Goal: Task Accomplishment & Management: Manage account settings

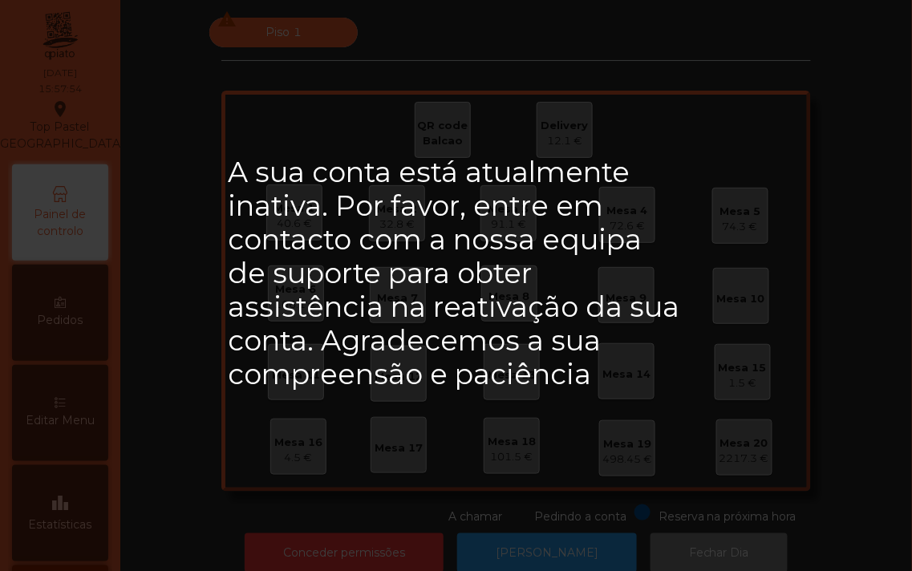
click at [863, 394] on div "A sua conta está atualmente inativa. Por favor, entre em contacto com a nossa e…" at bounding box center [456, 285] width 912 height 571
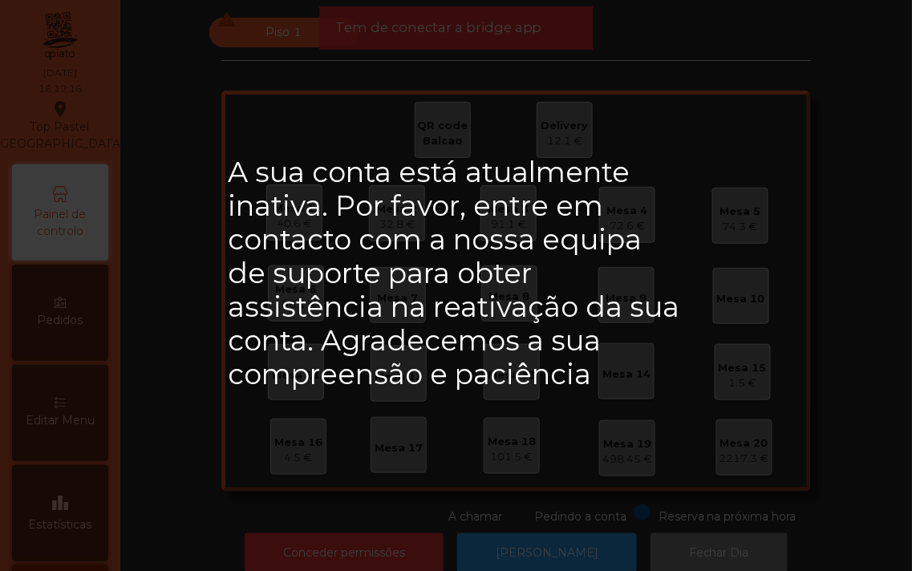
click at [514, 269] on h2 "A sua conta está atualmente inativa. Por favor, entre em contacto com a nossa e…" at bounding box center [456, 274] width 457 height 236
click at [458, 115] on div "A sua conta está atualmente inativa. Por favor, entre em contacto com a nossa e…" at bounding box center [456, 285] width 912 height 571
click at [298, 428] on div "A sua conta está atualmente inativa. Por favor, entre em contacto com a nossa e…" at bounding box center [456, 285] width 912 height 571
click at [289, 438] on div "A sua conta está atualmente inativa. Por favor, entre em contacto com a nossa e…" at bounding box center [456, 285] width 912 height 571
click at [790, 464] on div "A sua conta está atualmente inativa. Por favor, entre em contacto com a nossa e…" at bounding box center [456, 285] width 912 height 571
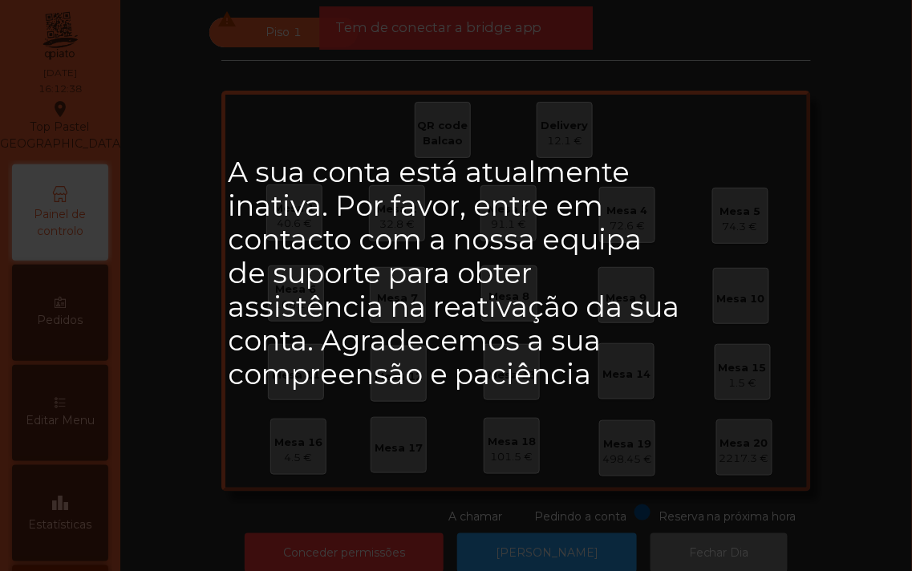
click at [684, 423] on div "A sua conta está atualmente inativa. Por favor, entre em contacto com a nossa e…" at bounding box center [456, 285] width 912 height 571
click at [692, 414] on div "A sua conta está atualmente inativa. Por favor, entre em contacto com a nossa e…" at bounding box center [456, 285] width 912 height 571
click at [781, 152] on div "A sua conta está atualmente inativa. Por favor, entre em contacto com a nossa e…" at bounding box center [456, 285] width 912 height 571
click at [389, 351] on h2 "A sua conta está atualmente inativa. Por favor, entre em contacto com a nossa e…" at bounding box center [456, 274] width 457 height 236
click at [302, 481] on div "A sua conta está atualmente inativa. Por favor, entre em contacto com a nossa e…" at bounding box center [456, 285] width 912 height 571
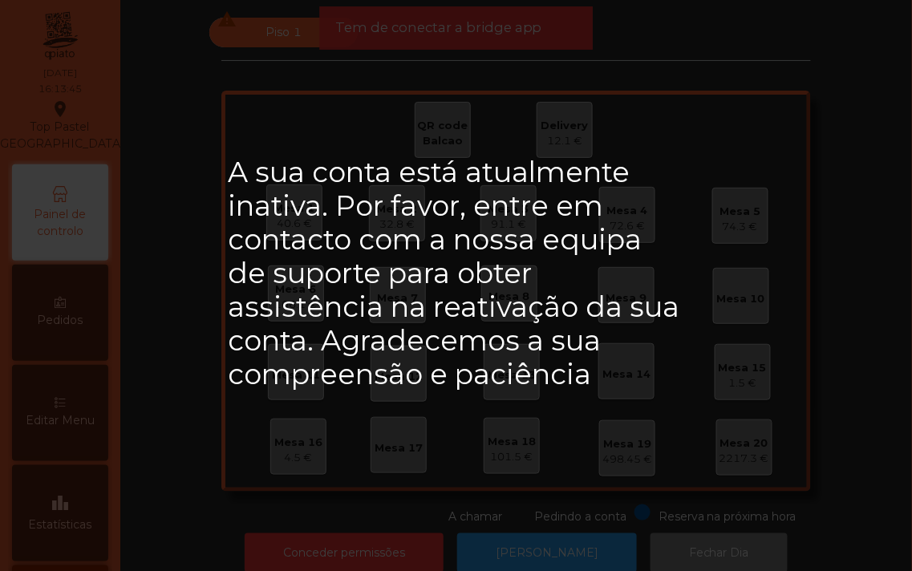
click at [318, 481] on div "A sua conta está atualmente inativa. Por favor, entre em contacto com a nossa e…" at bounding box center [456, 285] width 912 height 571
click at [206, 426] on div "A sua conta está atualmente inativa. Por favor, entre em contacto com a nossa e…" at bounding box center [456, 285] width 912 height 571
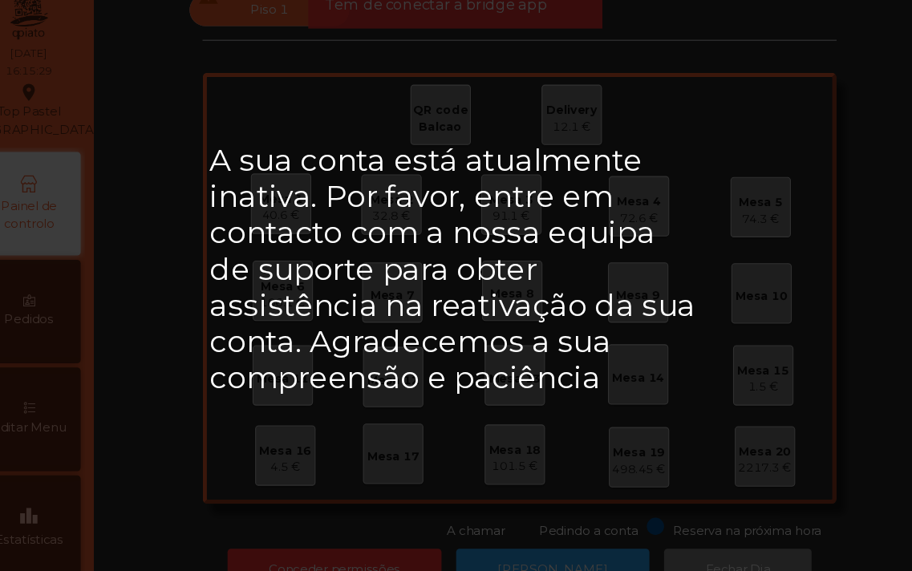
click at [404, 347] on h2 "A sua conta está atualmente inativa. Por favor, entre em contacto com a nossa e…" at bounding box center [456, 274] width 457 height 236
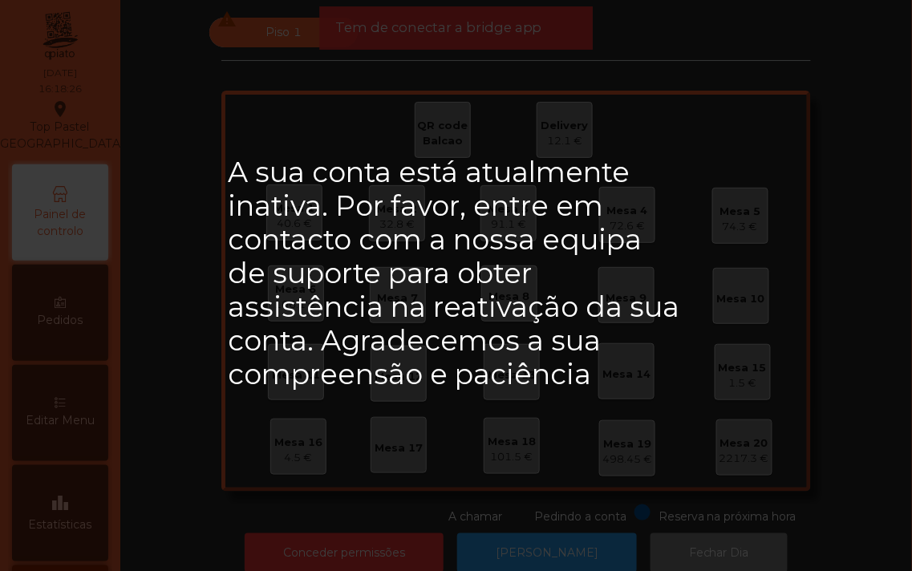
click at [297, 310] on h2 "A sua conta está atualmente inativa. Por favor, entre em contacto com a nossa e…" at bounding box center [456, 274] width 457 height 236
click at [437, 341] on h2 "A sua conta está atualmente inativa. Por favor, entre em contacto com a nossa e…" at bounding box center [456, 274] width 457 height 236
click at [362, 269] on h2 "A sua conta está atualmente inativa. Por favor, entre em contacto com a nossa e…" at bounding box center [456, 274] width 457 height 236
